Goal: Check status: Check status

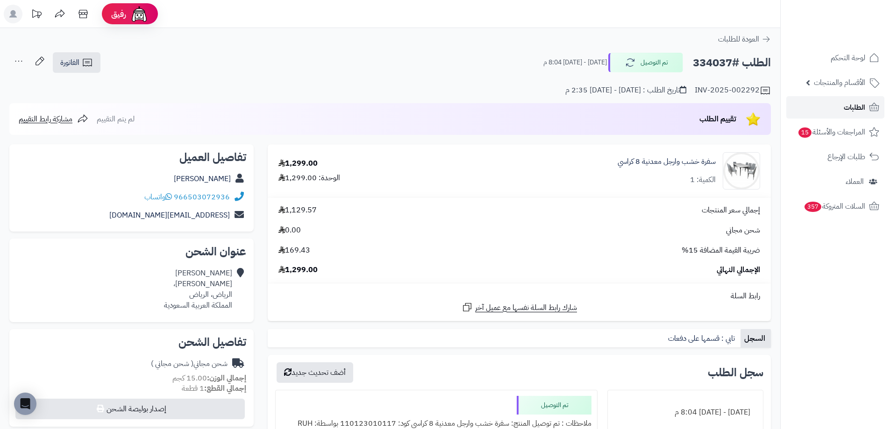
click at [850, 103] on span "الطلبات" at bounding box center [854, 107] width 21 height 13
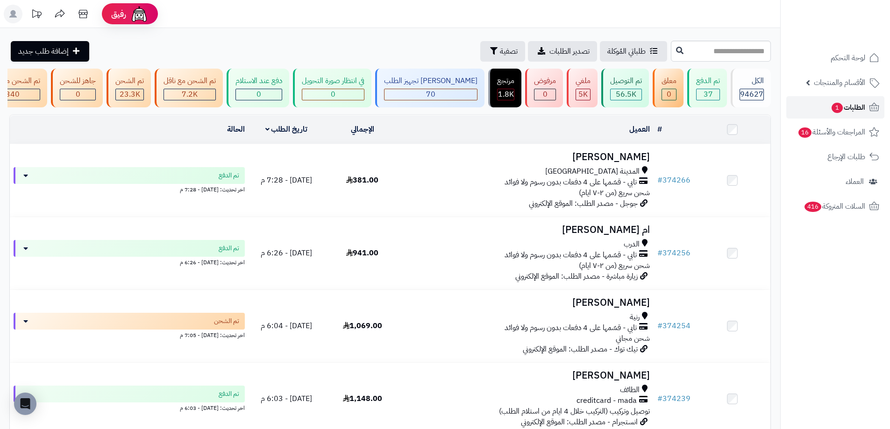
click at [829, 111] on link "الطلبات 1" at bounding box center [836, 107] width 98 height 22
